Goal: Information Seeking & Learning: Learn about a topic

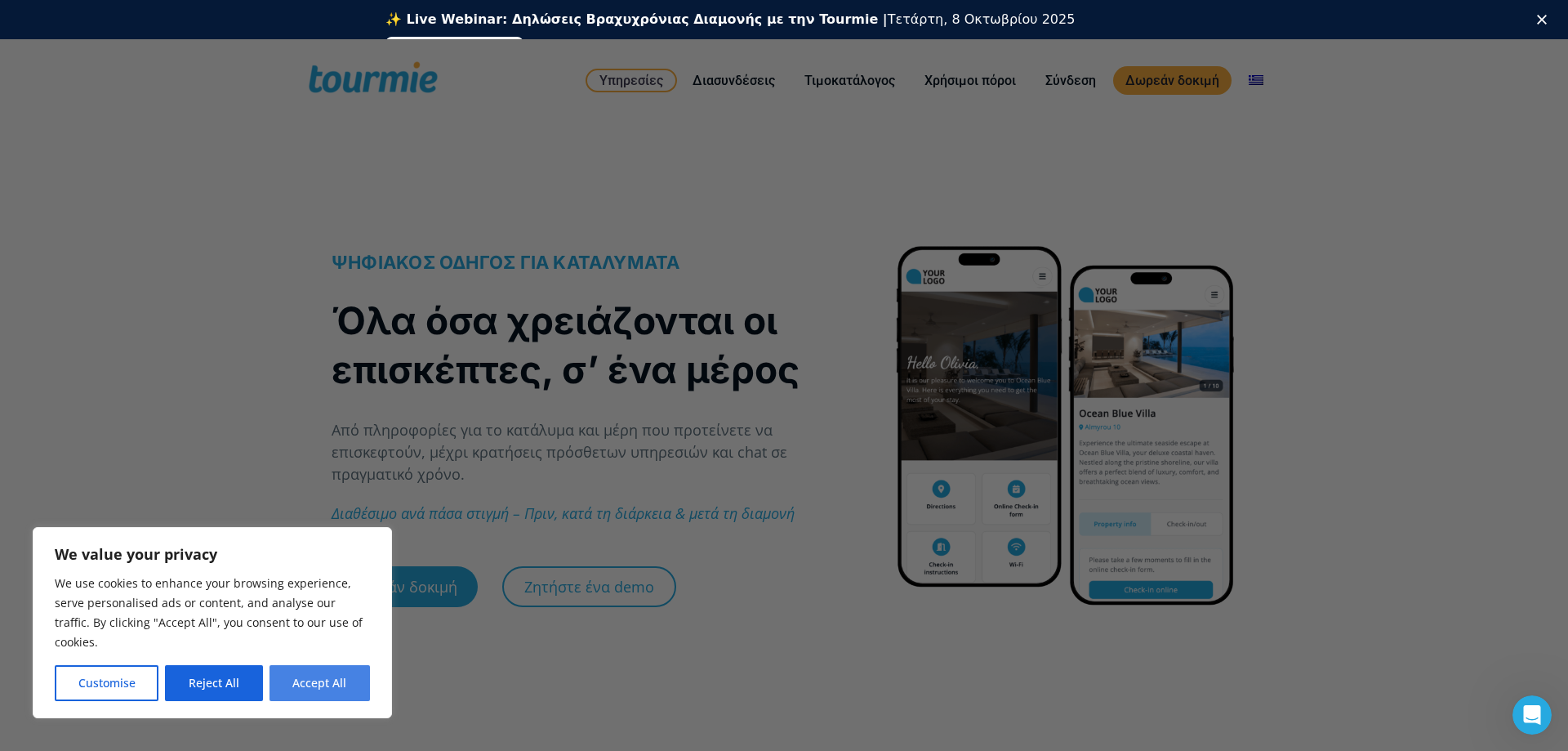
click at [339, 685] on button "Accept All" at bounding box center [320, 683] width 101 height 36
checkbox input "true"
